Goal: Find specific page/section: Find specific page/section

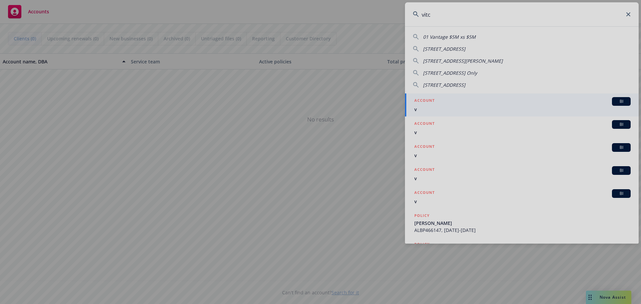
type input "vitco"
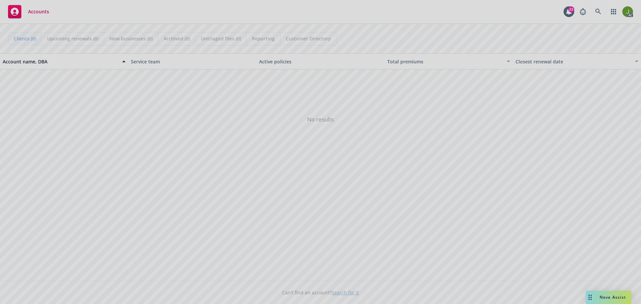
click at [475, 40] on div at bounding box center [320, 152] width 641 height 304
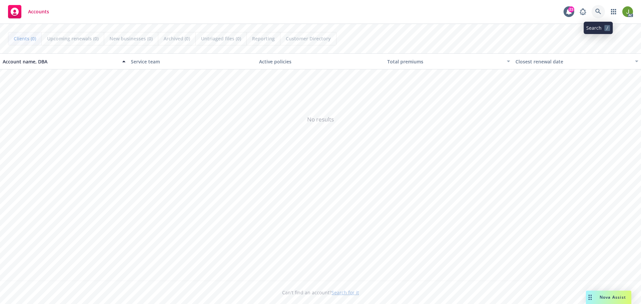
click at [595, 12] on icon at bounding box center [598, 12] width 6 height 6
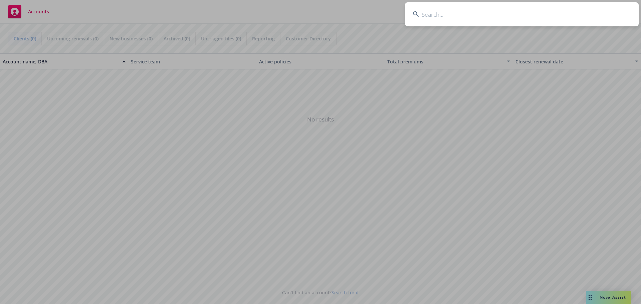
click at [547, 20] on input at bounding box center [522, 14] width 234 height 24
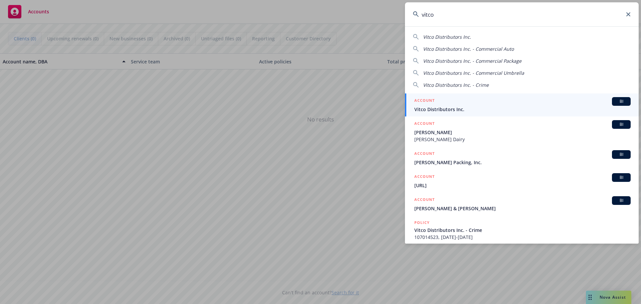
type input "vitco"
click at [464, 99] on div "ACCOUNT BI" at bounding box center [522, 101] width 216 height 9
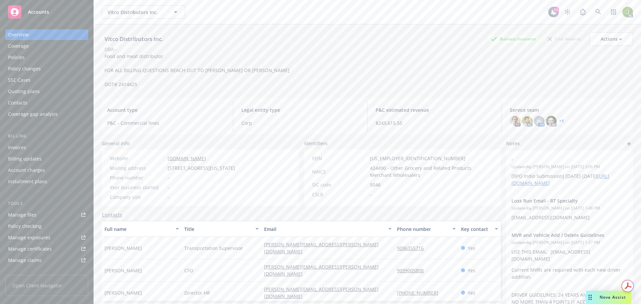
click at [30, 149] on div "Invoices" at bounding box center [46, 147] width 77 height 11
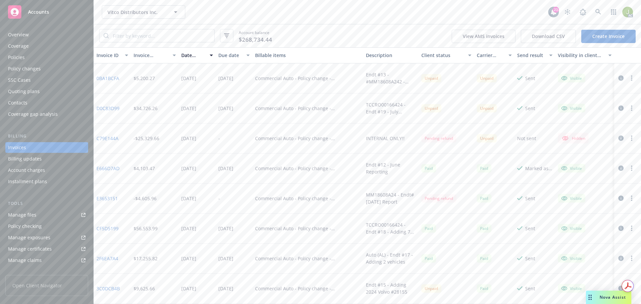
click at [618, 78] on icon "button" at bounding box center [620, 77] width 5 height 5
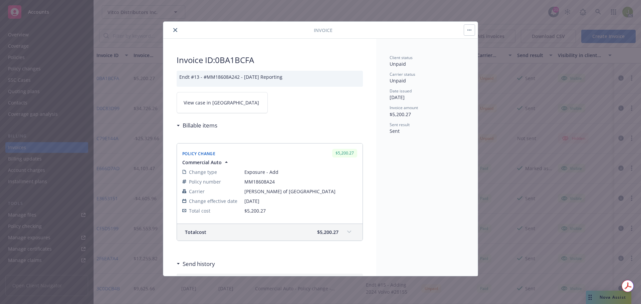
click at [206, 106] on link "View case in [GEOGRAPHIC_DATA]" at bounding box center [222, 102] width 91 height 21
